Goal: Check status: Check status

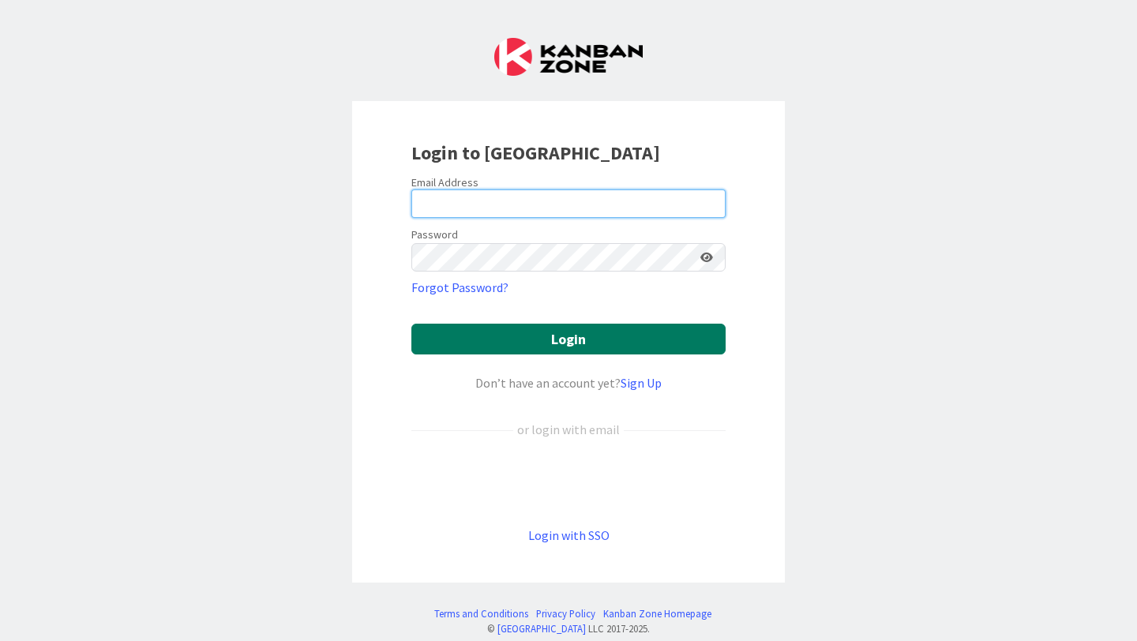
type input "[PERSON_NAME][EMAIL_ADDRESS][PERSON_NAME][DOMAIN_NAME]"
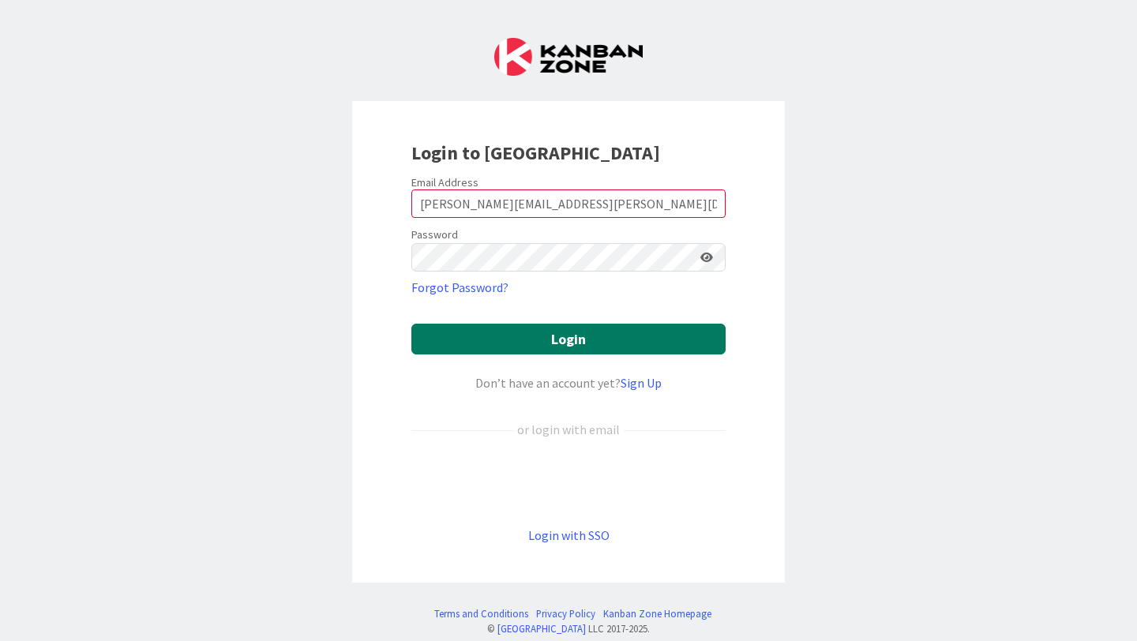
click at [554, 340] on button "Login" at bounding box center [568, 339] width 314 height 31
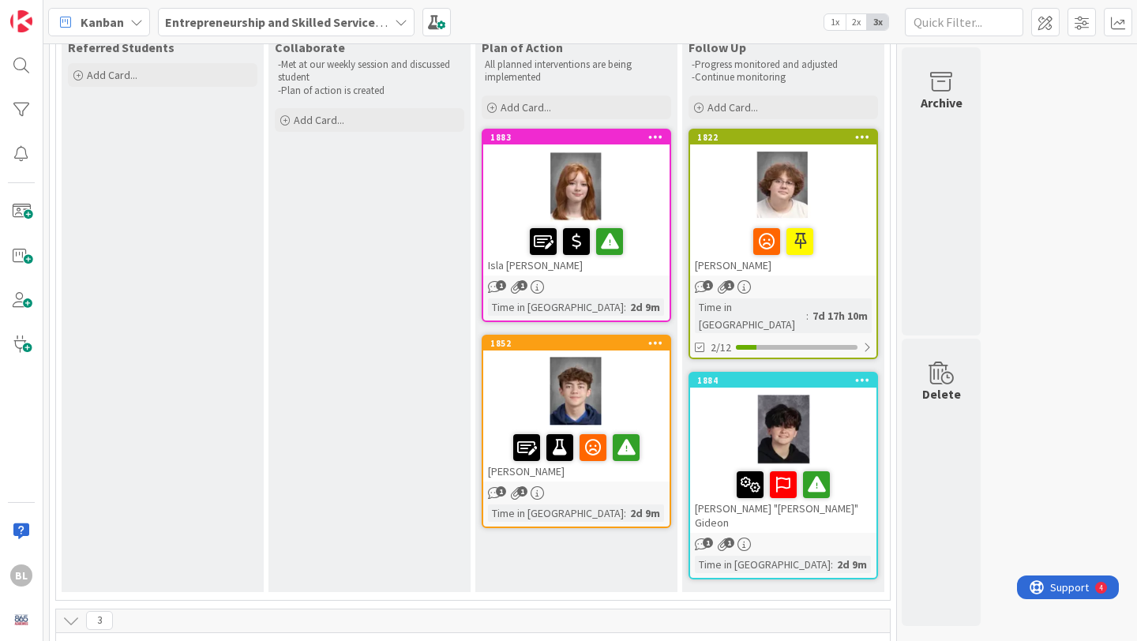
scroll to position [152, 0]
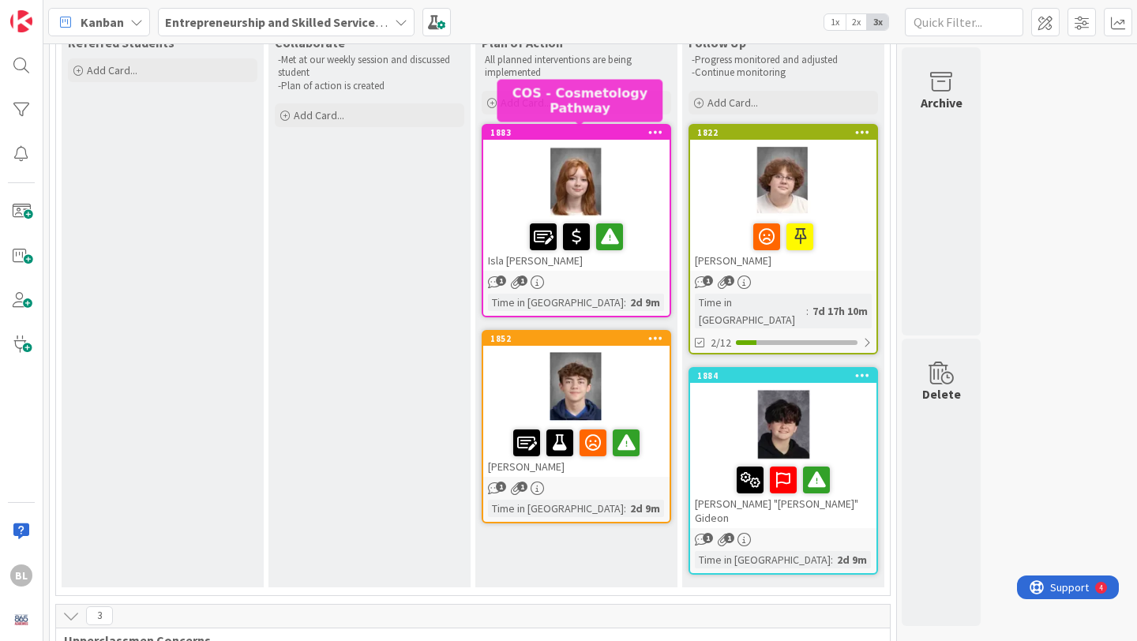
click at [564, 130] on div "1883" at bounding box center [579, 132] width 179 height 11
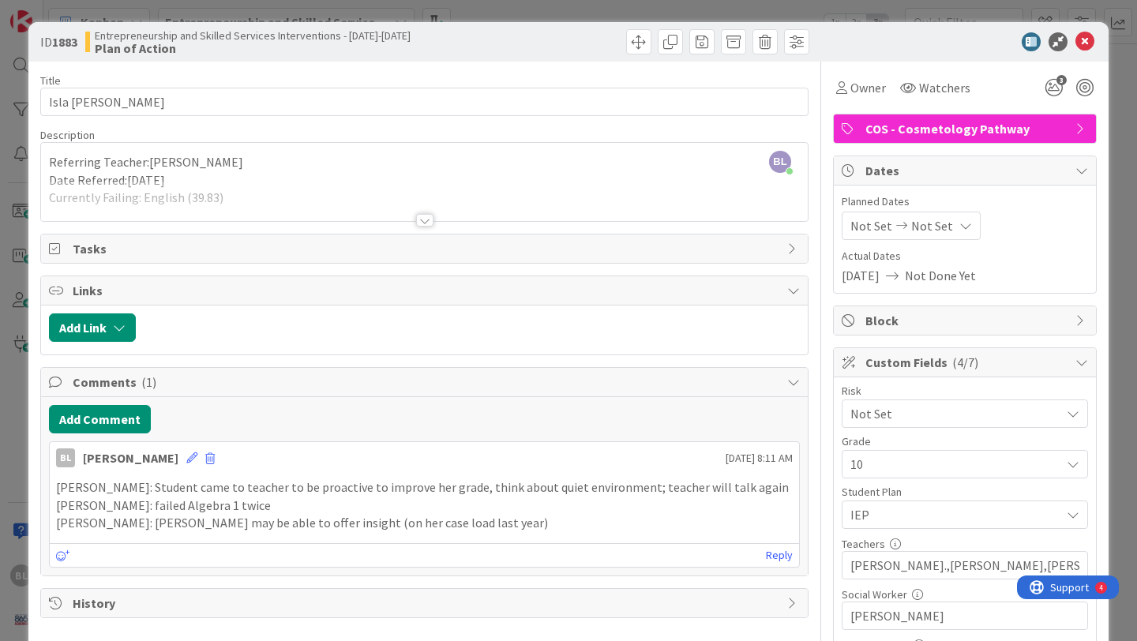
click at [428, 220] on div at bounding box center [424, 220] width 17 height 13
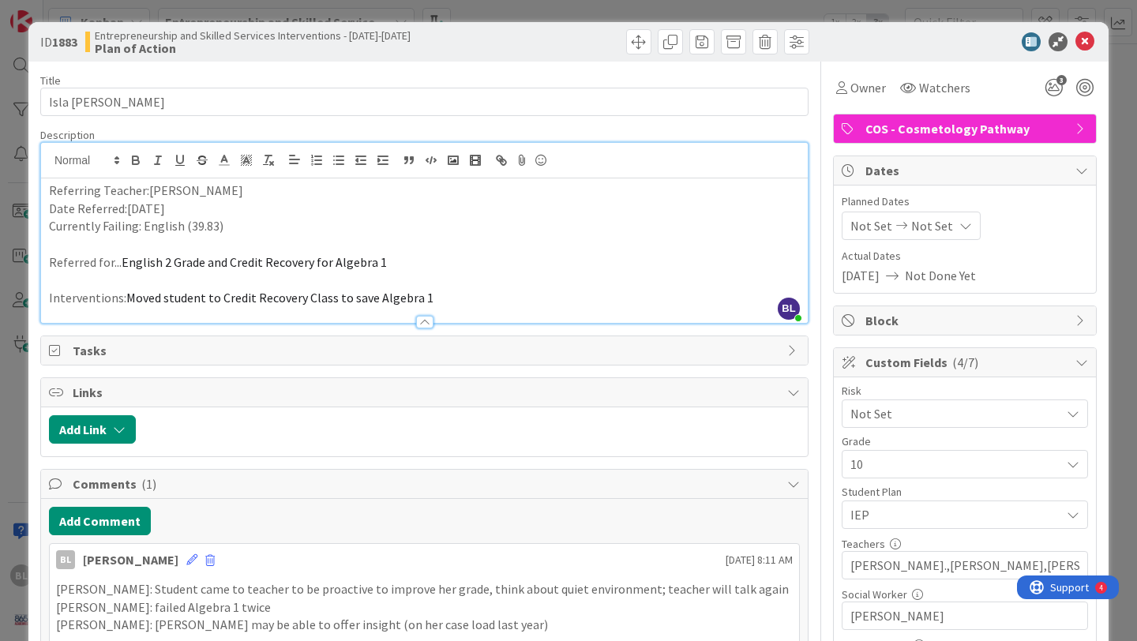
click at [213, 225] on p "Currently Failing: English (39.83)" at bounding box center [424, 226] width 751 height 18
click at [1083, 41] on icon at bounding box center [1085, 41] width 19 height 19
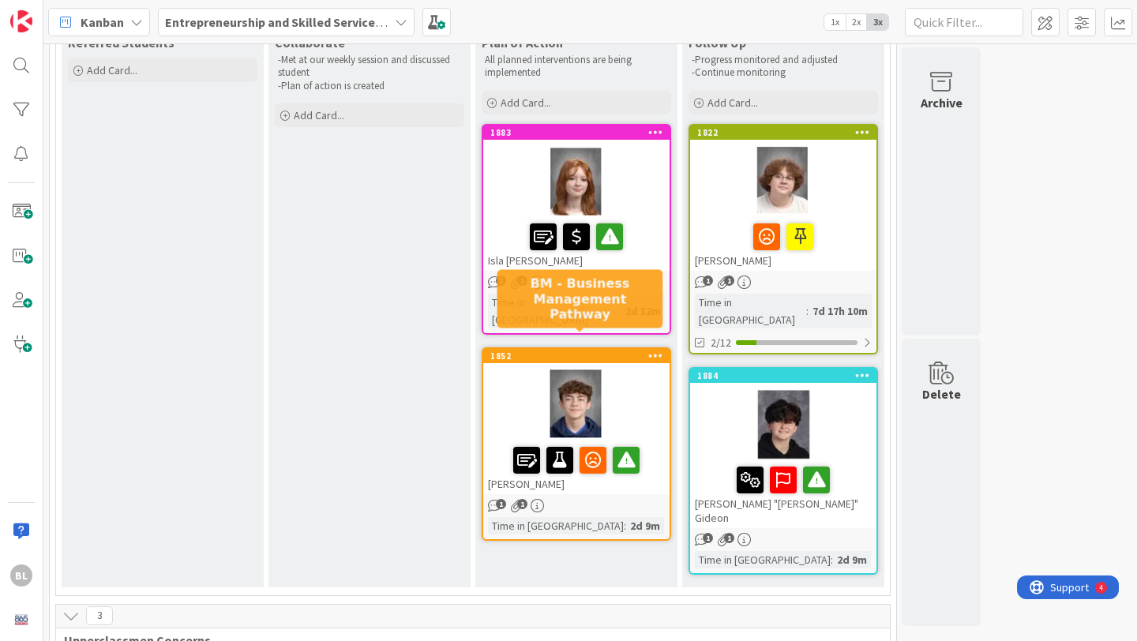
click at [557, 351] on div "1852" at bounding box center [579, 356] width 179 height 11
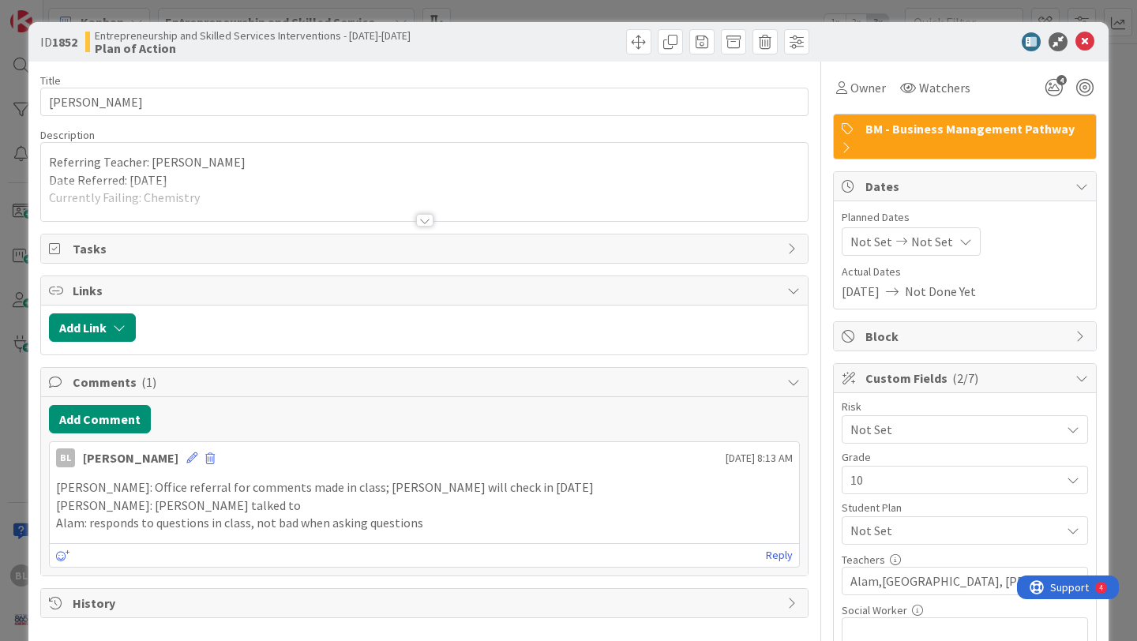
click at [423, 221] on div at bounding box center [424, 220] width 17 height 13
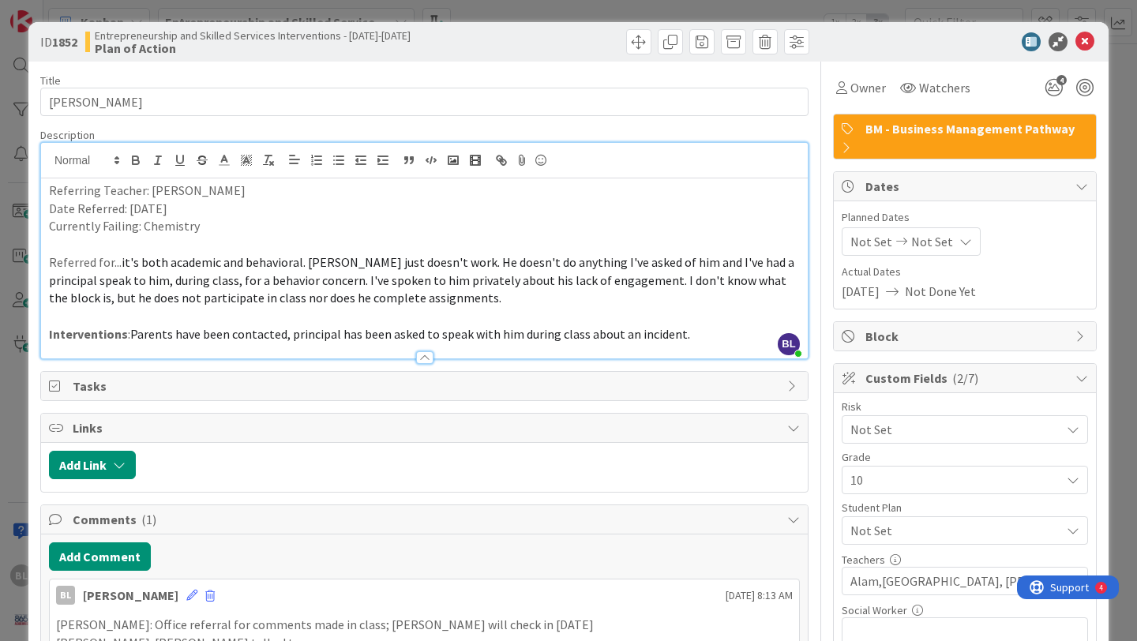
click at [201, 228] on p "Currently Failing: Chemistry" at bounding box center [424, 226] width 751 height 18
click at [1081, 41] on icon at bounding box center [1085, 41] width 19 height 19
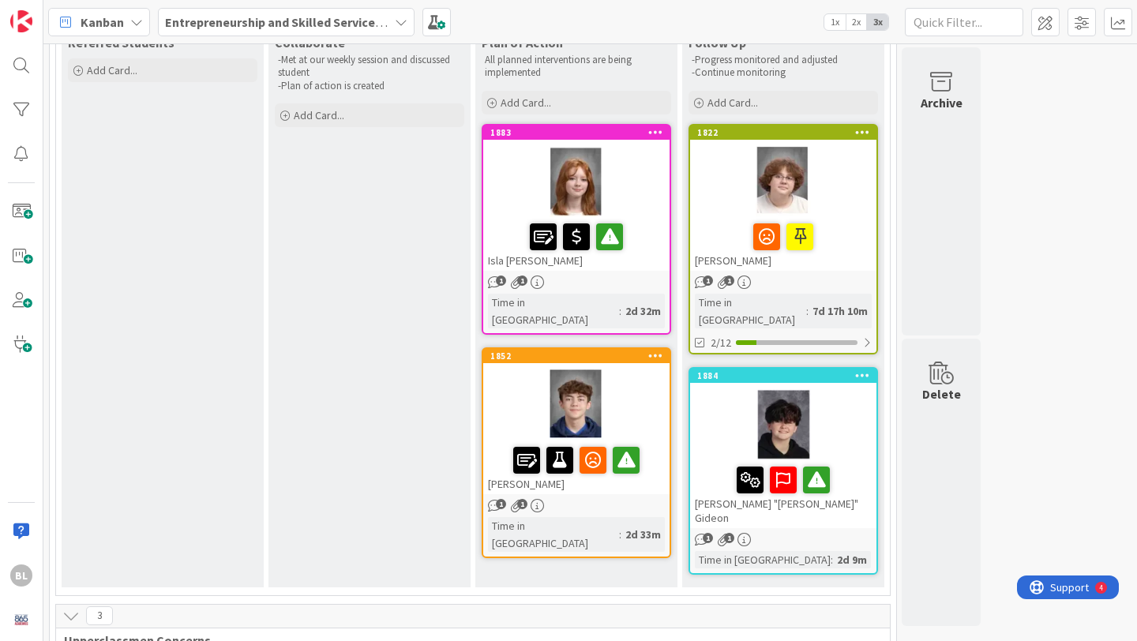
click at [772, 369] on div "1884" at bounding box center [783, 376] width 186 height 14
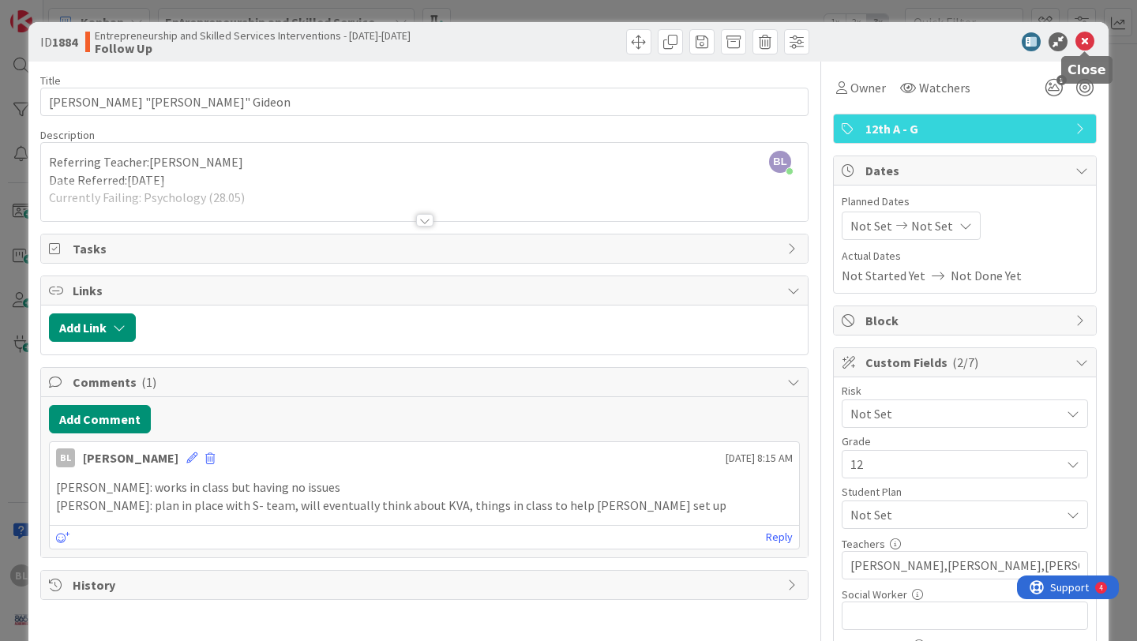
click at [1087, 42] on icon at bounding box center [1085, 41] width 19 height 19
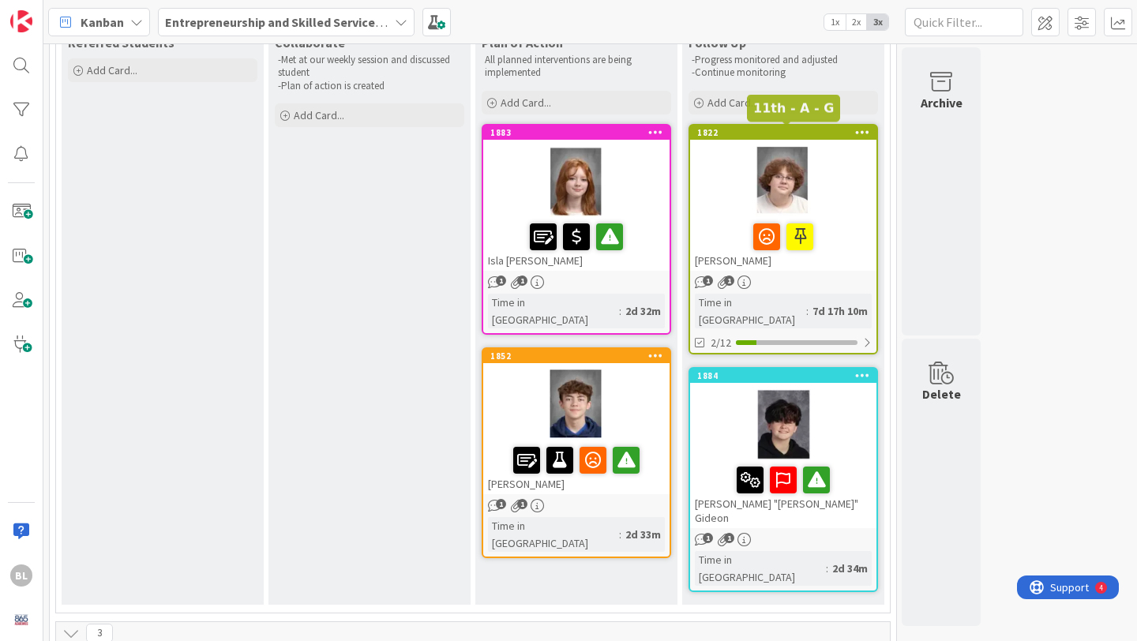
click at [792, 133] on div "1822" at bounding box center [786, 132] width 179 height 11
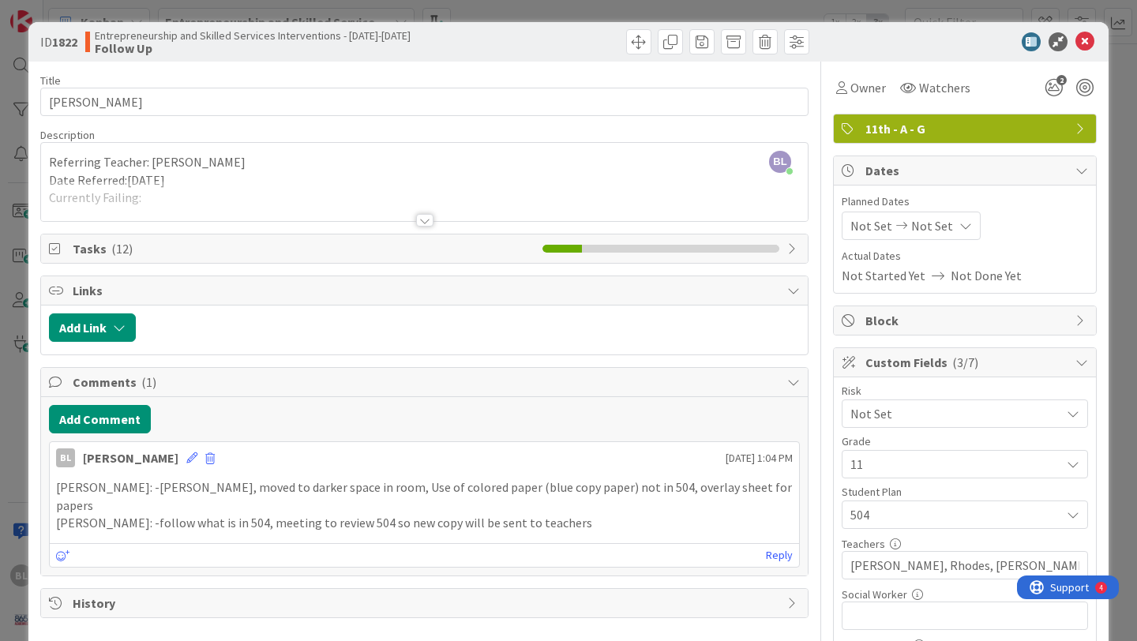
click at [426, 212] on div at bounding box center [424, 201] width 767 height 40
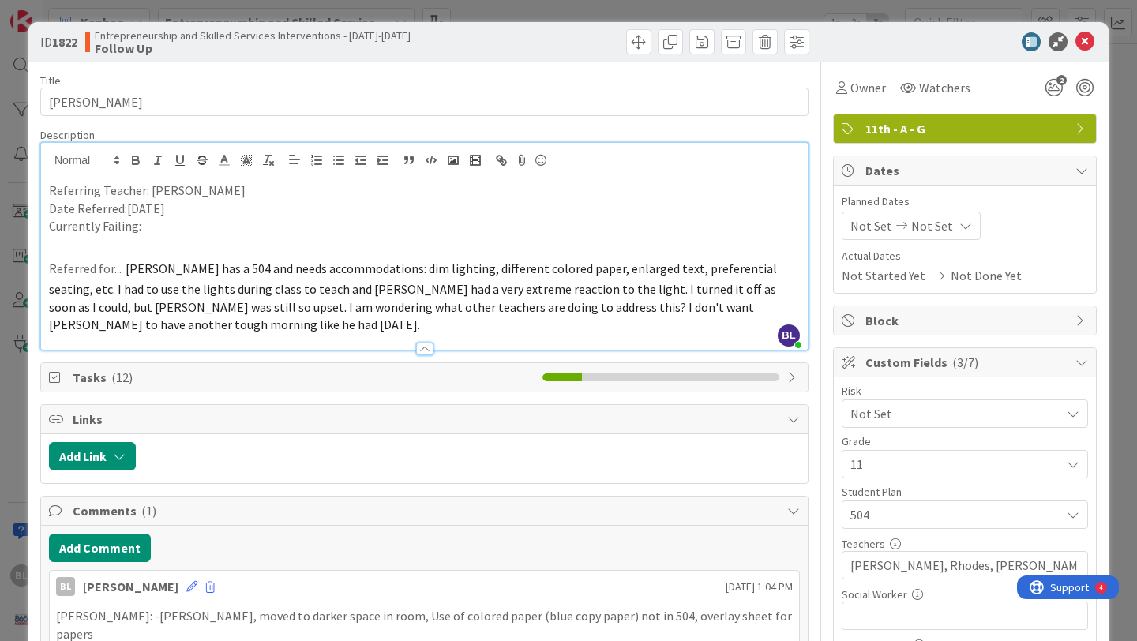
click at [154, 228] on p "Currently Failing:" at bounding box center [424, 226] width 751 height 18
click at [1084, 40] on icon at bounding box center [1085, 41] width 19 height 19
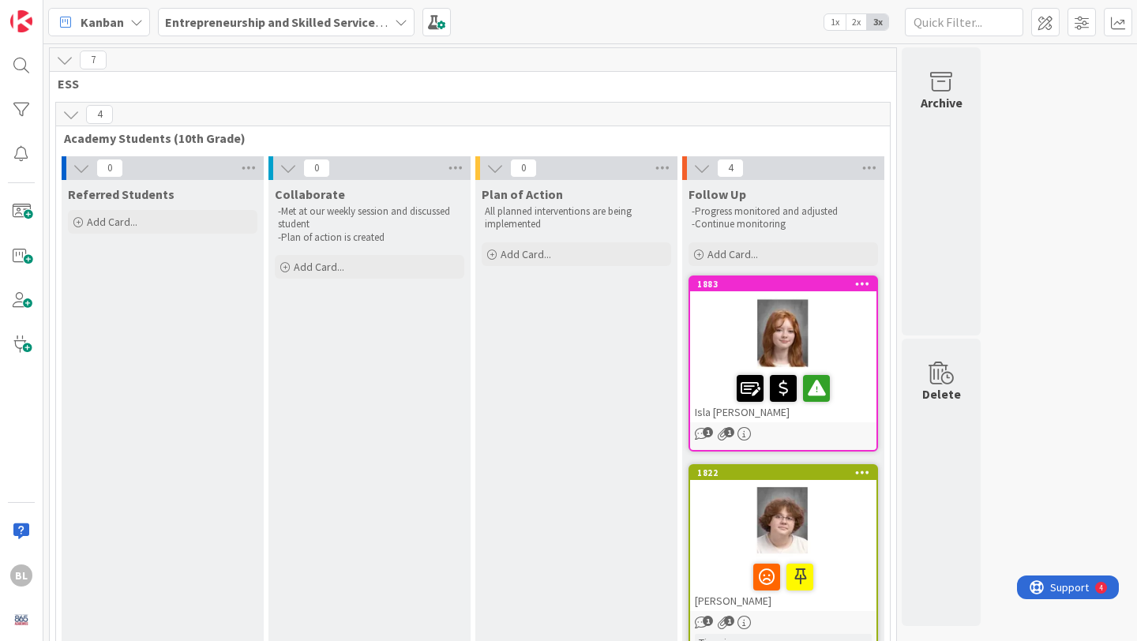
click at [856, 20] on span "2x" at bounding box center [856, 22] width 21 height 16
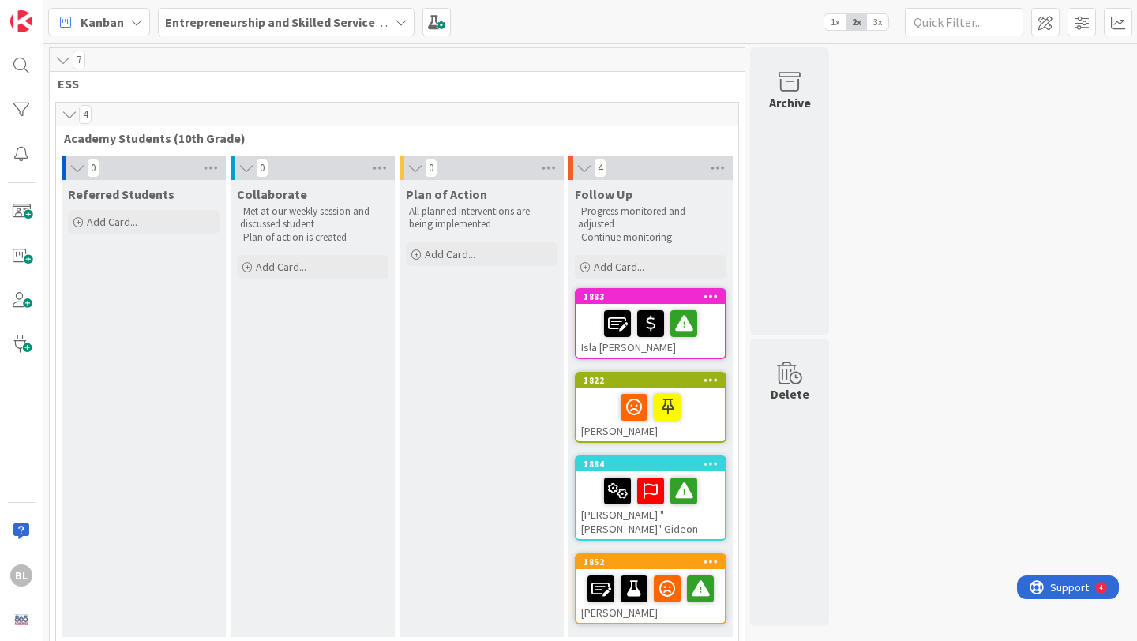
click at [834, 21] on span "1x" at bounding box center [835, 22] width 21 height 16
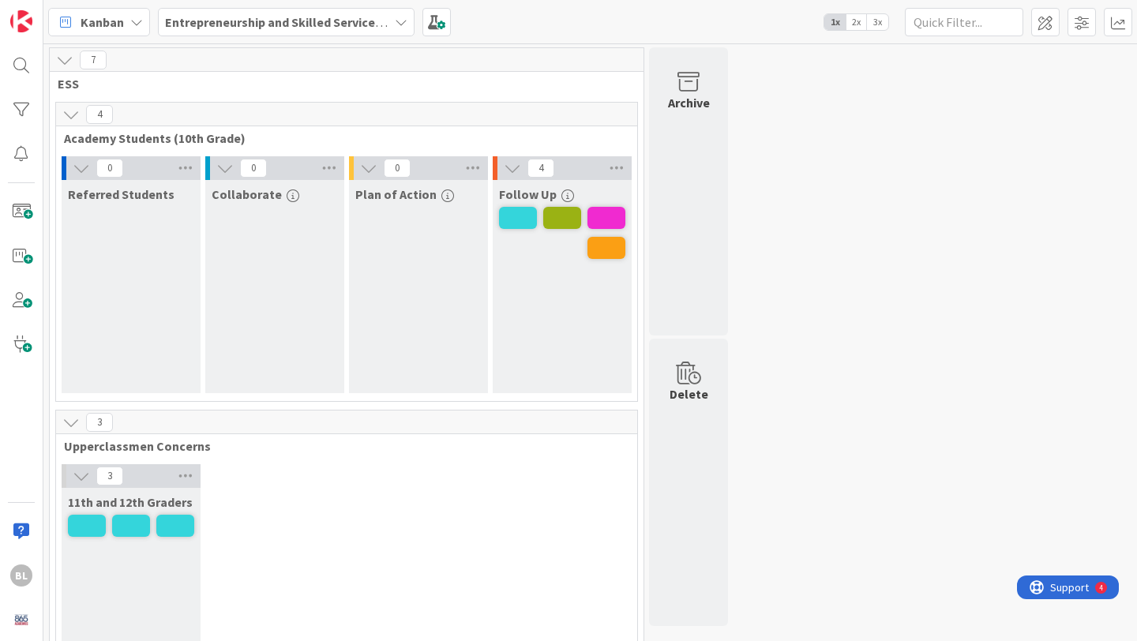
click at [858, 20] on span "2x" at bounding box center [856, 22] width 21 height 16
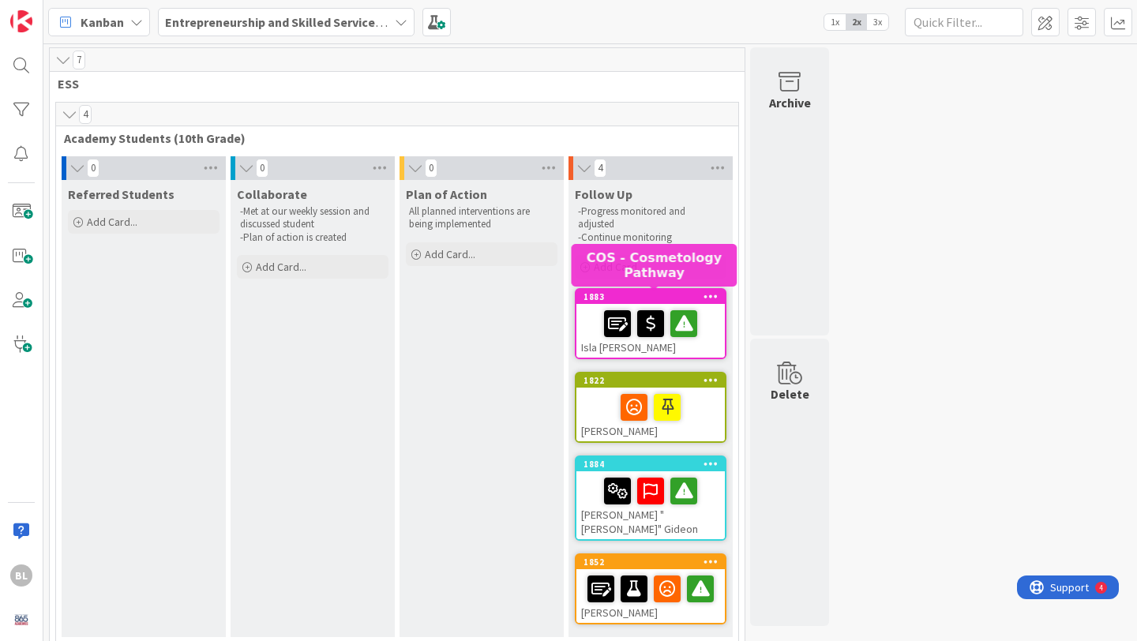
click at [649, 295] on div "1883" at bounding box center [654, 296] width 141 height 11
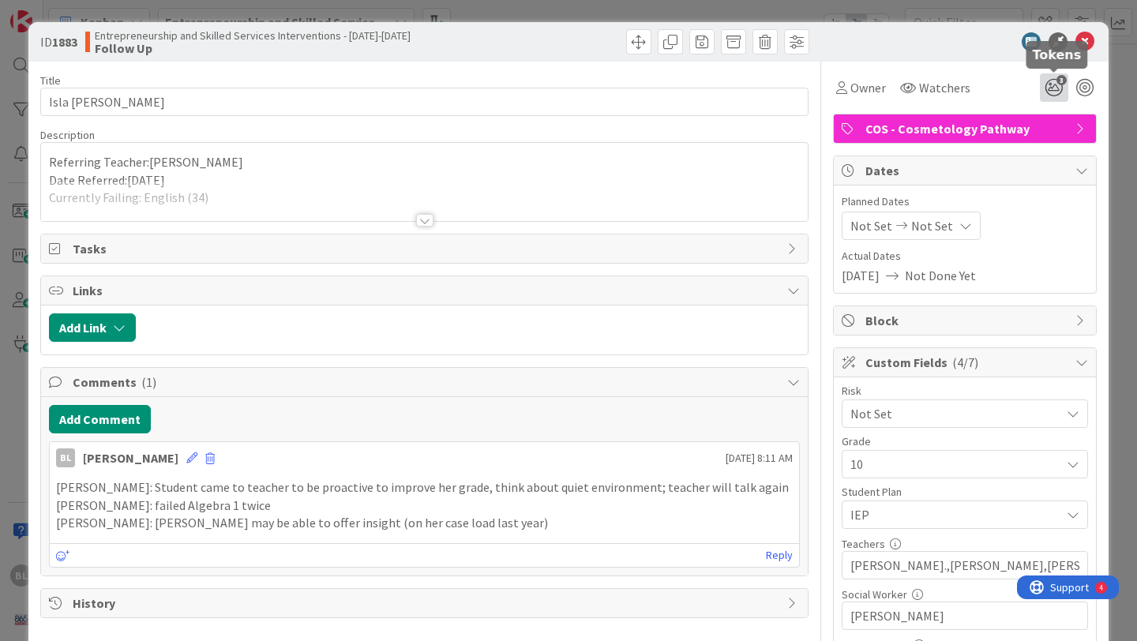
click at [1054, 83] on icon "3" at bounding box center [1054, 87] width 28 height 28
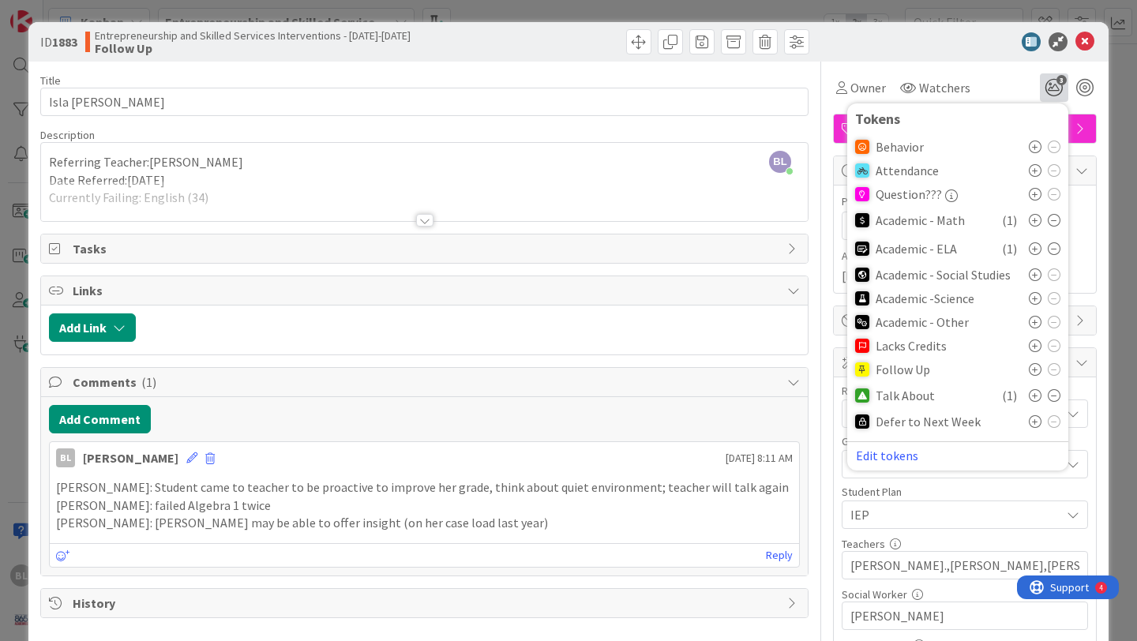
click at [1054, 393] on icon at bounding box center [1054, 395] width 13 height 13
click at [1037, 370] on icon at bounding box center [1035, 369] width 13 height 13
click at [1085, 42] on icon at bounding box center [1085, 41] width 19 height 19
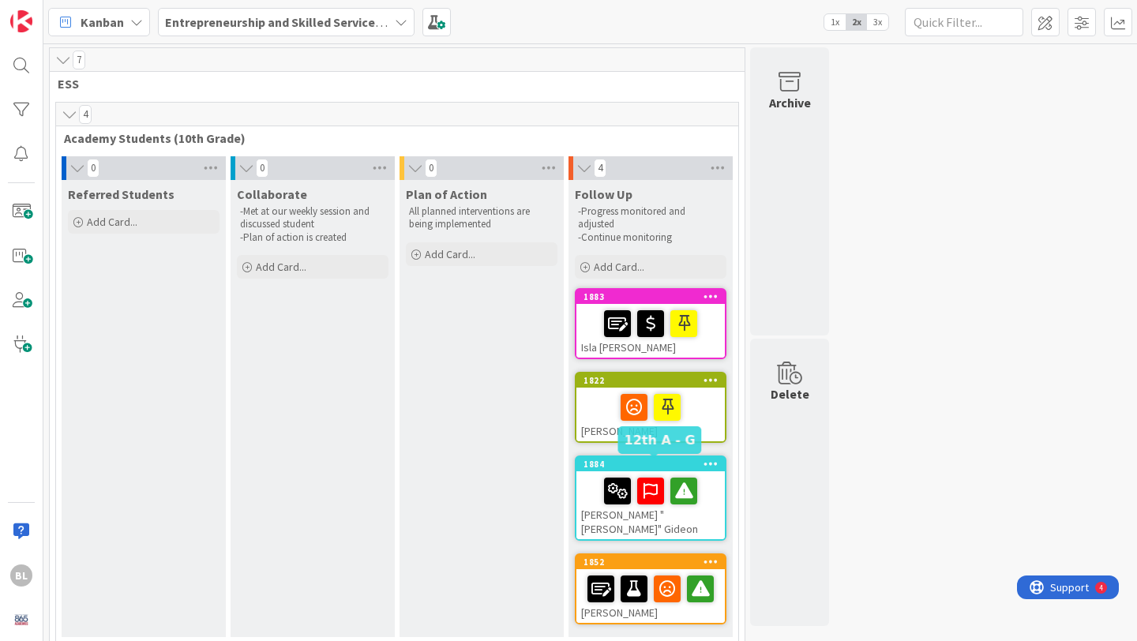
click at [638, 469] on div "1884" at bounding box center [654, 464] width 141 height 11
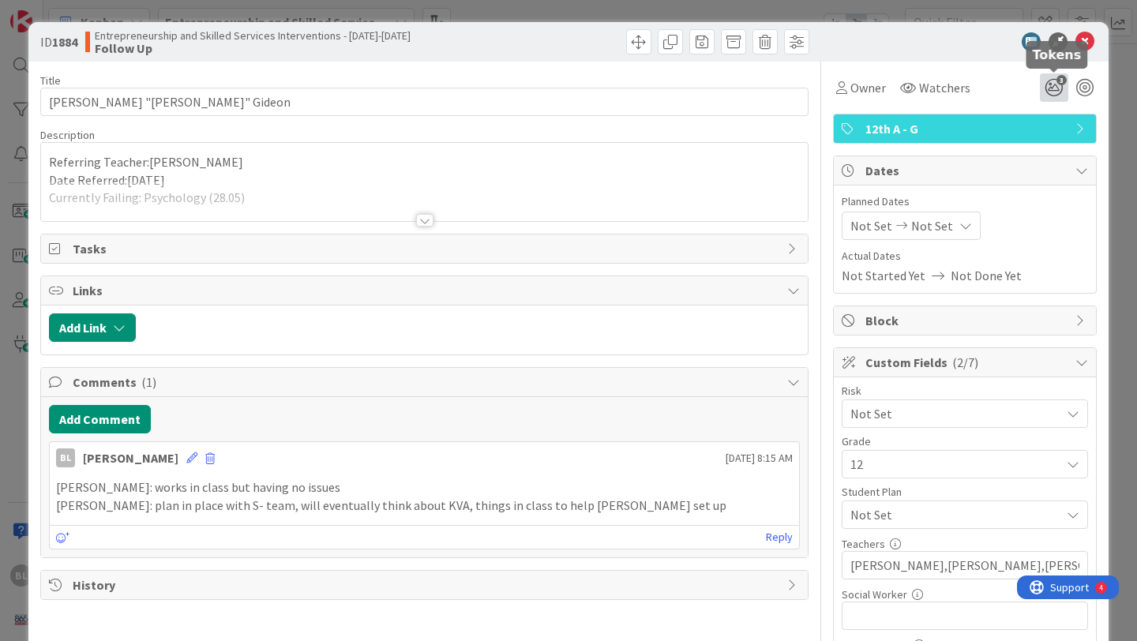
click at [1054, 85] on icon "3" at bounding box center [1054, 87] width 28 height 28
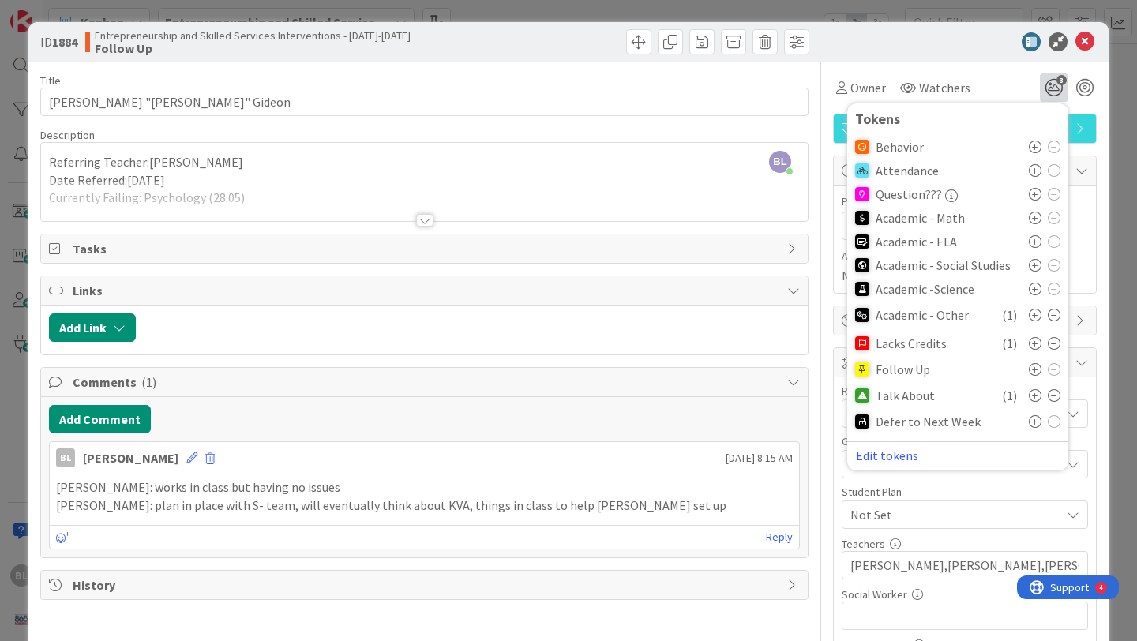
click at [1052, 395] on icon at bounding box center [1054, 395] width 13 height 13
click at [1036, 368] on icon at bounding box center [1035, 369] width 13 height 13
click at [1086, 38] on icon at bounding box center [1085, 41] width 19 height 19
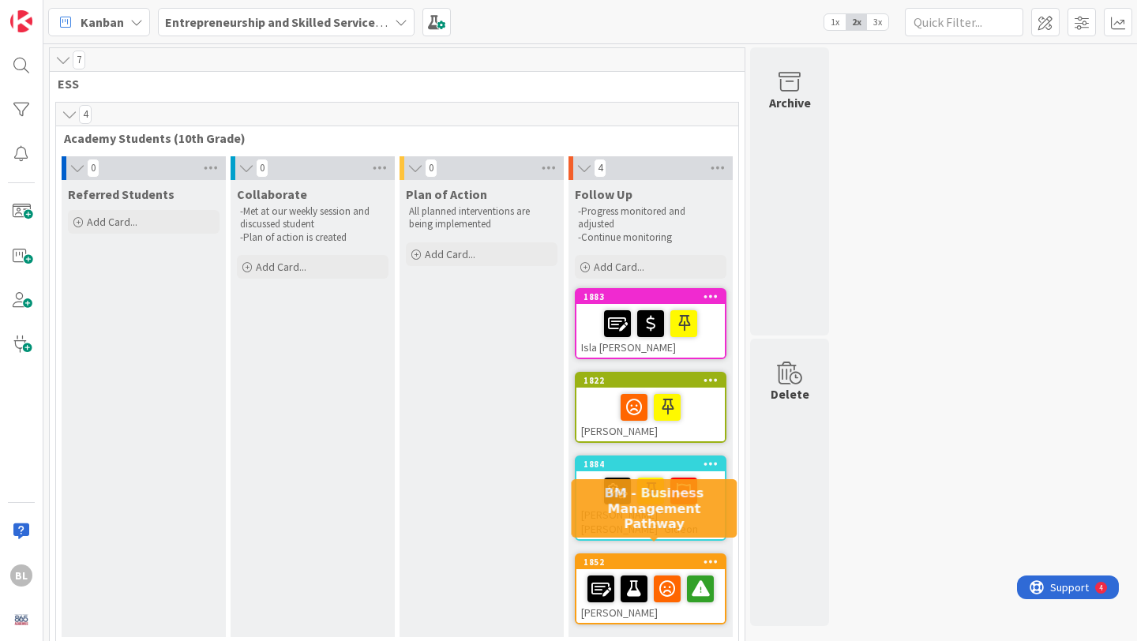
click at [678, 557] on div "1852" at bounding box center [654, 562] width 141 height 11
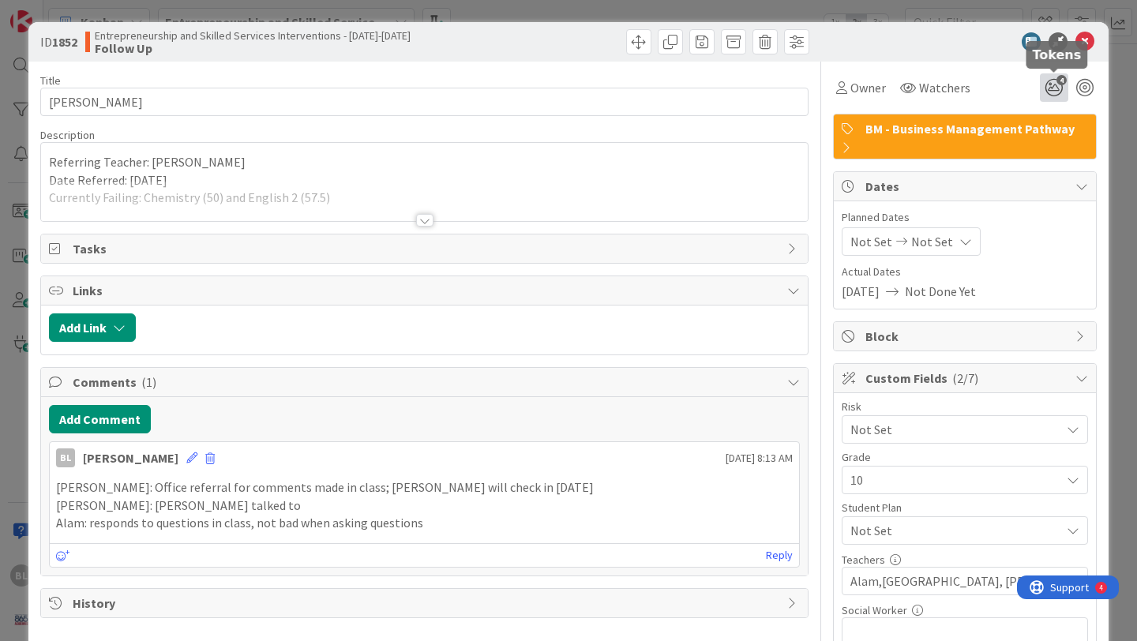
click at [1054, 82] on icon "4" at bounding box center [1054, 87] width 28 height 28
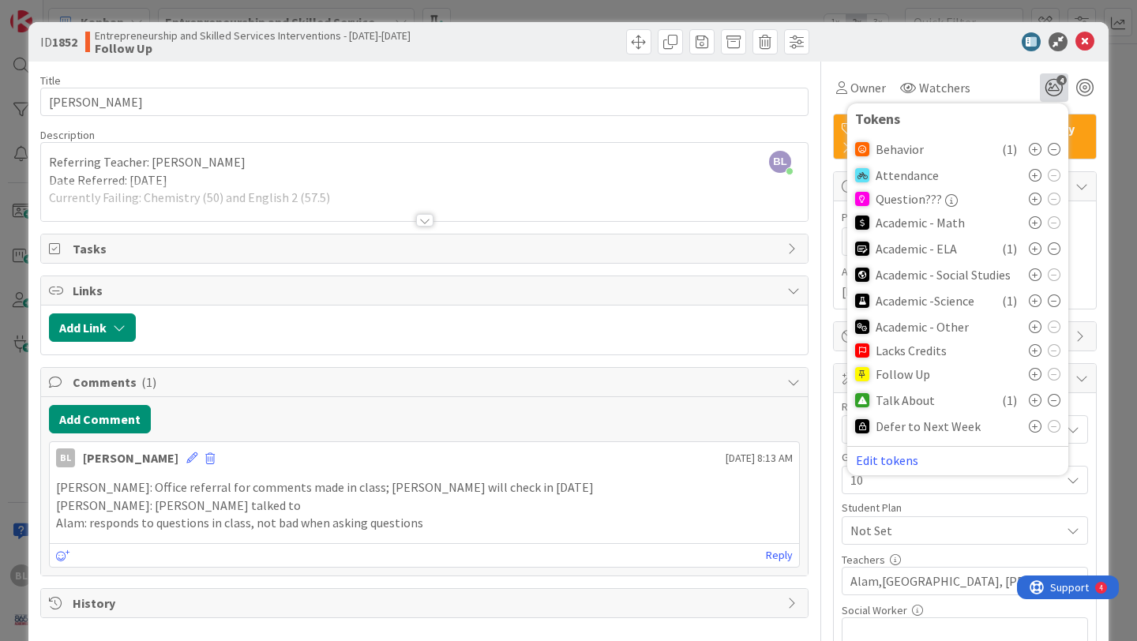
click at [1054, 399] on icon at bounding box center [1054, 400] width 13 height 13
click at [1033, 372] on icon at bounding box center [1035, 374] width 13 height 13
click at [1083, 40] on icon at bounding box center [1085, 41] width 19 height 19
